Goal: Consume media (video, audio)

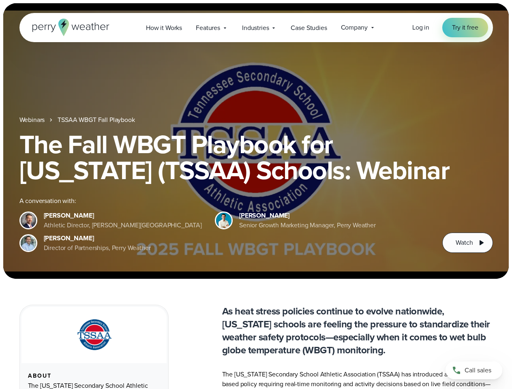
click at [256, 194] on div "The Fall WBGT Playbook for [US_STATE] (TSSAA) Schools: Webinar A conversation w…" at bounding box center [255, 192] width 473 height 122
click at [256, 28] on span "Industries" at bounding box center [255, 28] width 27 height 10
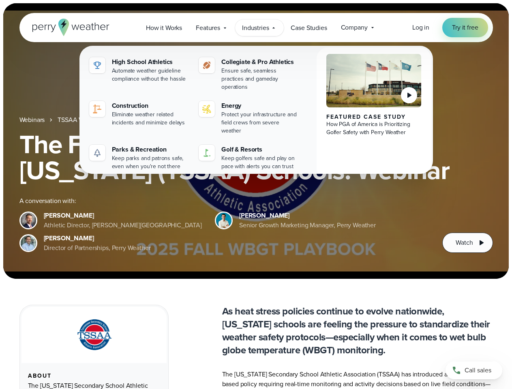
click at [256, 141] on h1 "The Fall WBGT Playbook for [US_STATE] (TSSAA) Schools: Webinar" at bounding box center [255, 157] width 473 height 52
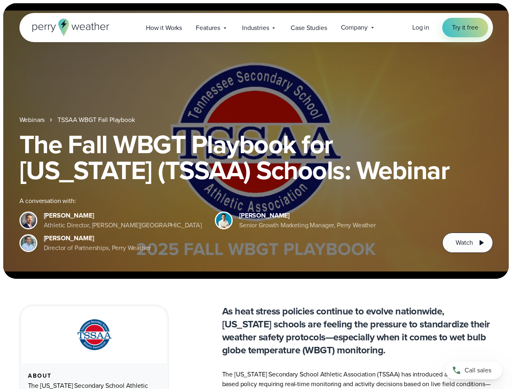
click at [97, 120] on link "TSSAA WBGT Fall Playbook" at bounding box center [96, 120] width 77 height 10
click at [467, 243] on span "Watch" at bounding box center [463, 243] width 17 height 10
